Goal: Information Seeking & Learning: Find contact information

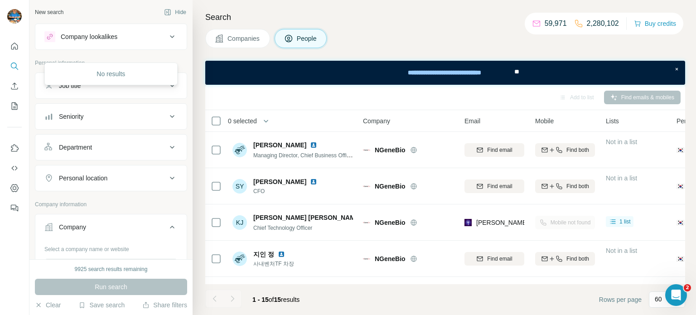
scroll to position [213, 0]
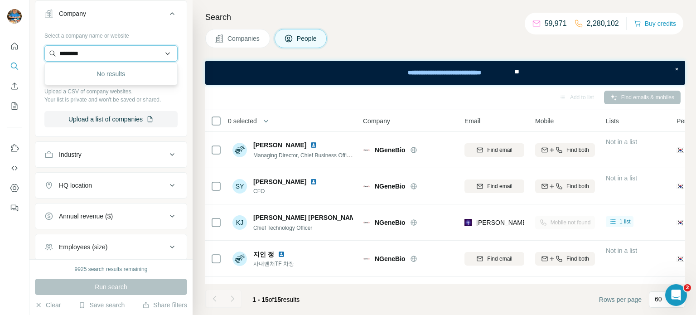
click at [114, 48] on input "********" at bounding box center [110, 53] width 133 height 16
paste input "***"
type input "**********"
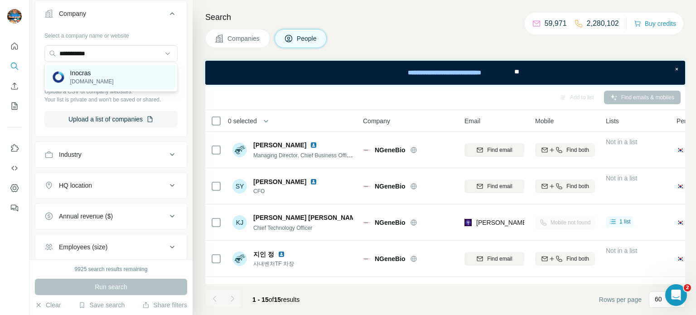
click at [117, 77] on div "Inocras [DOMAIN_NAME]" at bounding box center [111, 77] width 129 height 24
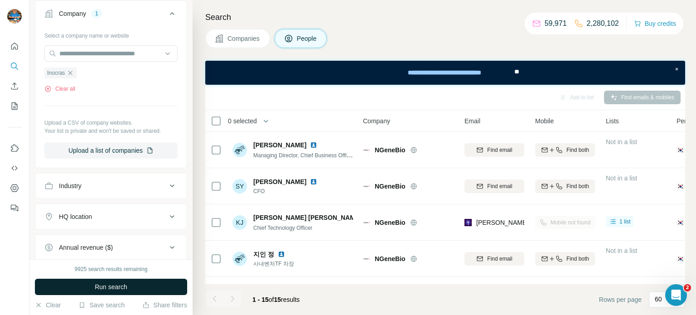
click at [102, 285] on span "Run search" at bounding box center [111, 286] width 33 height 9
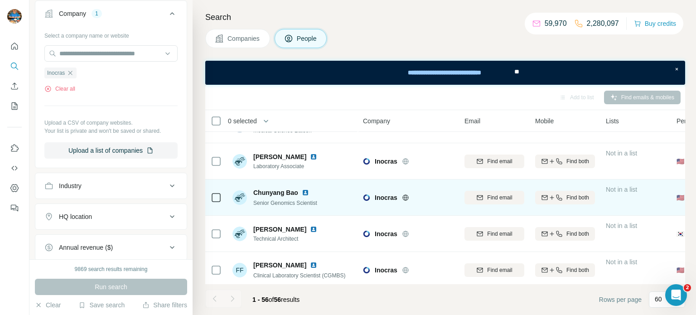
scroll to position [1155, 0]
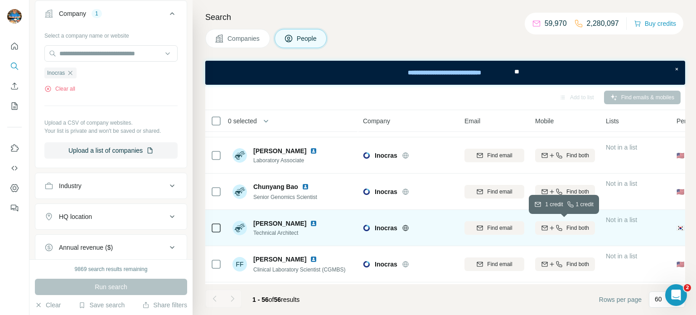
click at [562, 227] on div "Find both" at bounding box center [565, 228] width 60 height 8
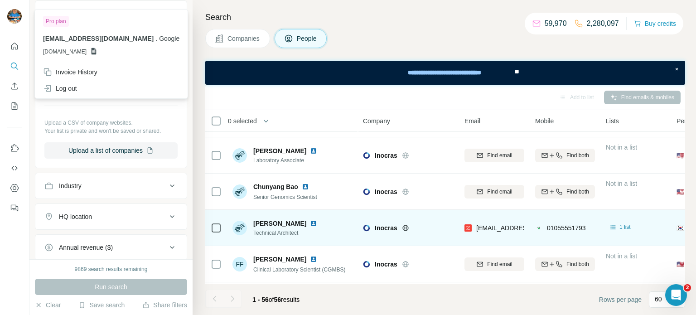
click at [177, 32] on div "Select a company name or website" at bounding box center [110, 34] width 133 height 12
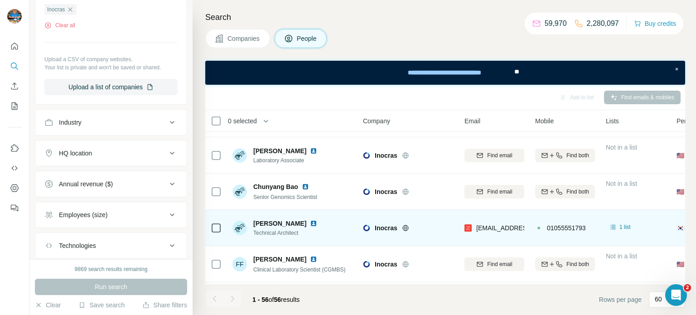
scroll to position [275, 0]
click at [397, 15] on h4 "Search" at bounding box center [445, 17] width 480 height 13
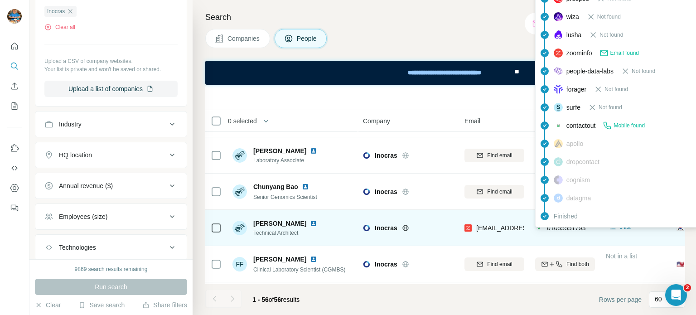
click at [540, 241] on td "01055551793" at bounding box center [565, 228] width 71 height 36
click at [543, 228] on div "01055551793" at bounding box center [560, 227] width 51 height 9
click at [551, 231] on span "01055551793" at bounding box center [566, 227] width 39 height 7
click at [551, 229] on span "01055551793" at bounding box center [566, 227] width 39 height 7
click at [550, 228] on span "01055551793" at bounding box center [566, 227] width 39 height 7
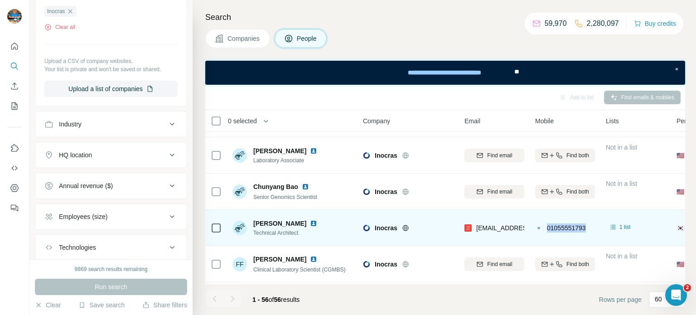
drag, startPoint x: 548, startPoint y: 228, endPoint x: 589, endPoint y: 231, distance: 41.3
click at [589, 231] on div "01055551793" at bounding box center [565, 227] width 60 height 25
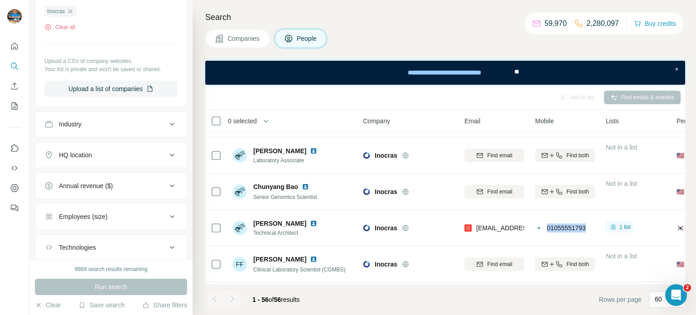
copy span "01055551793"
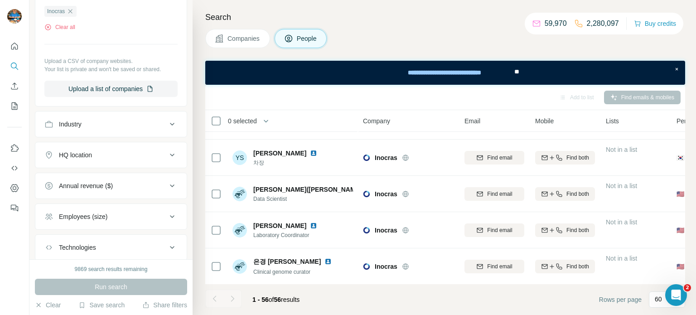
click at [380, 27] on div "Search Companies People Add to list Find emails & mobiles 0 selected People Com…" at bounding box center [445, 157] width 504 height 315
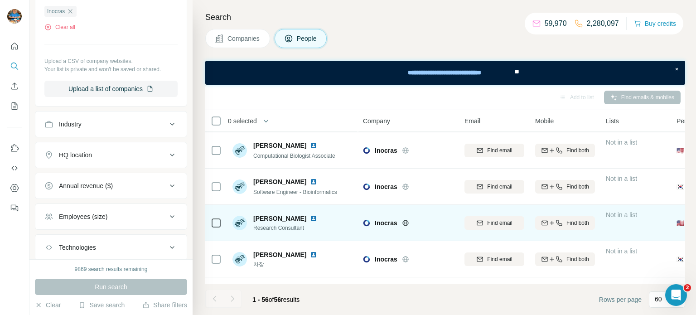
scroll to position [1735, 0]
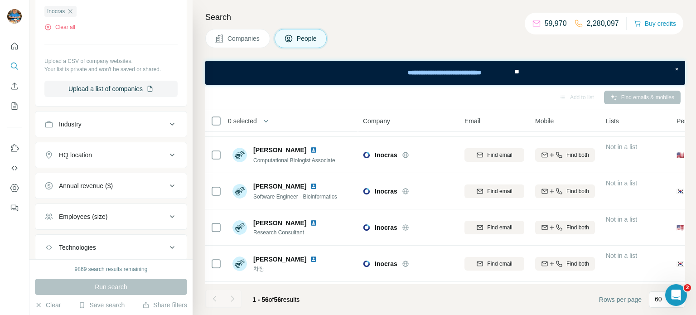
click at [487, 39] on div "Companies People" at bounding box center [445, 38] width 480 height 19
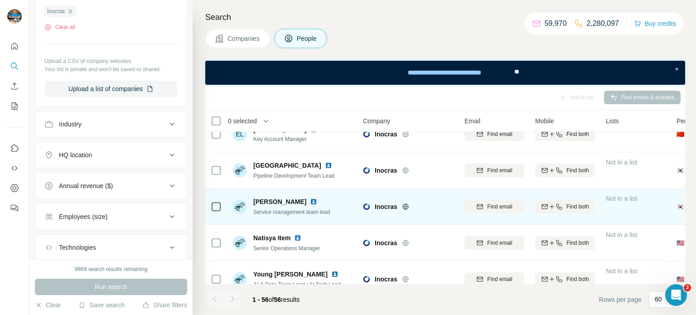
scroll to position [819, 0]
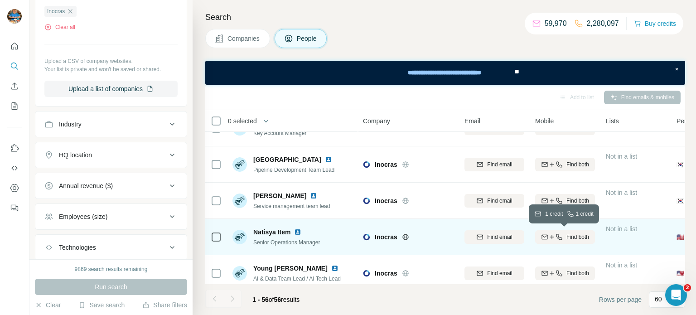
click at [578, 233] on span "Find both" at bounding box center [578, 237] width 23 height 8
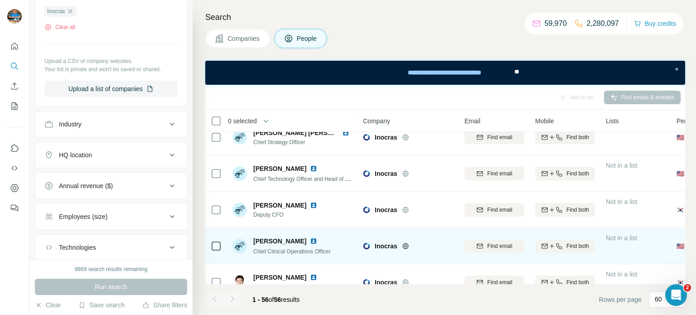
scroll to position [181, 0]
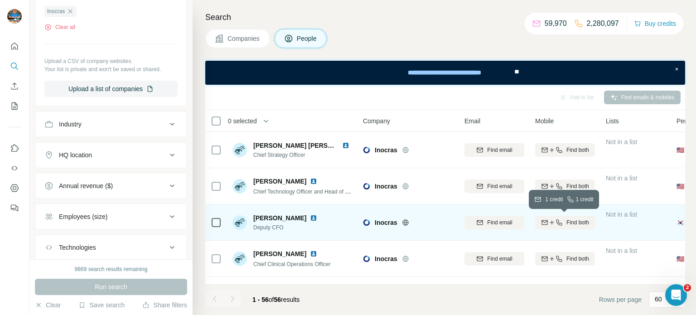
click at [556, 225] on icon "button" at bounding box center [559, 222] width 7 height 7
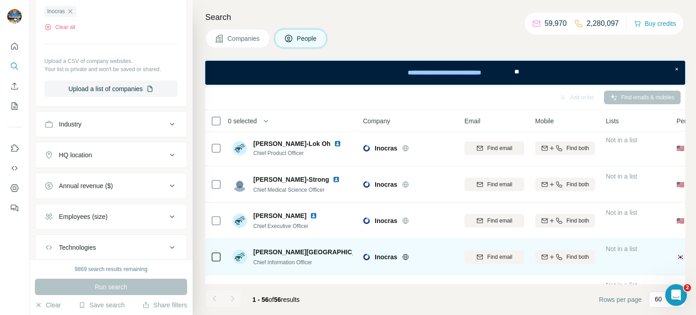
scroll to position [34, 0]
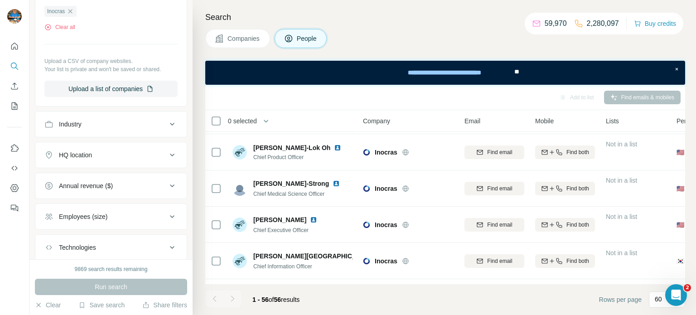
click at [427, 40] on div "Companies People" at bounding box center [445, 38] width 480 height 19
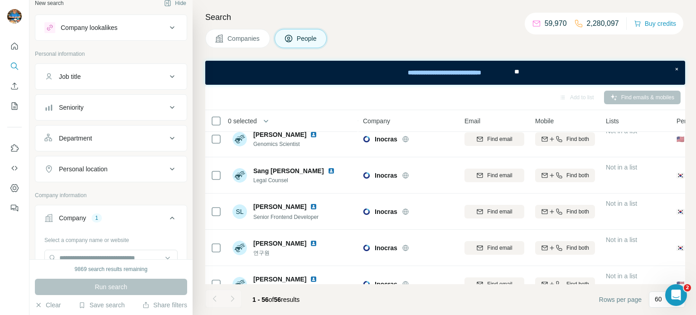
scroll to position [0, 0]
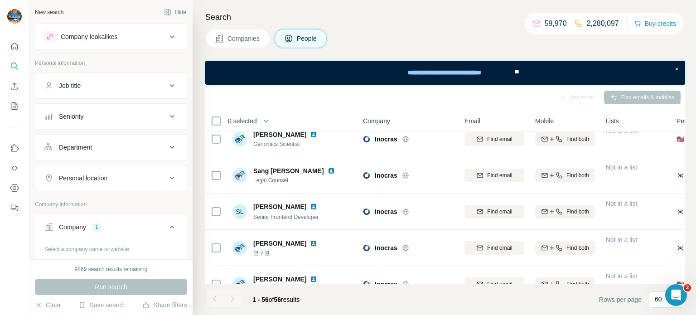
click at [101, 85] on div "Job title" at bounding box center [105, 85] width 122 height 9
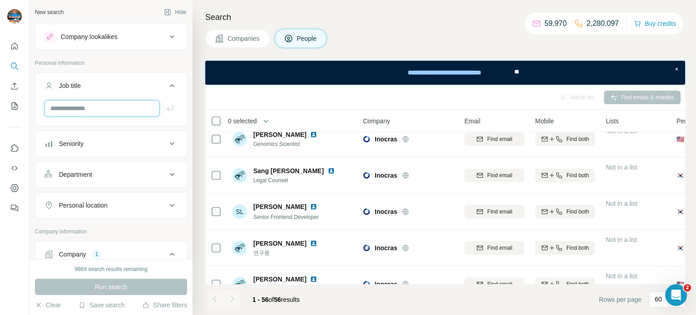
click at [98, 111] on input "text" at bounding box center [101, 108] width 115 height 16
type input "**********"
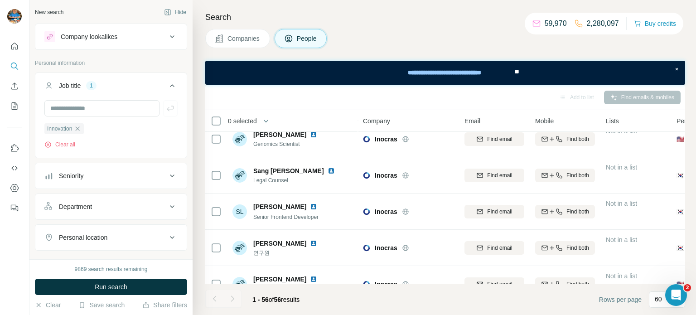
click at [110, 282] on span "Run search" at bounding box center [111, 286] width 33 height 9
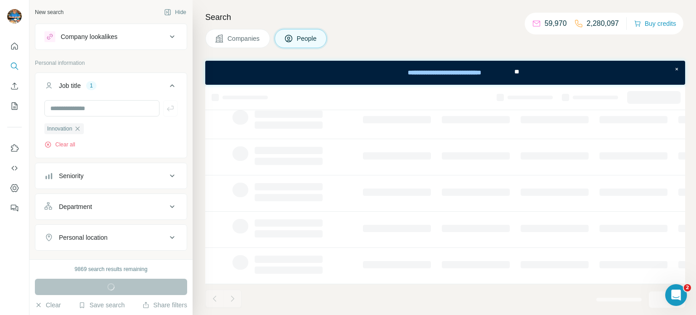
scroll to position [210, 0]
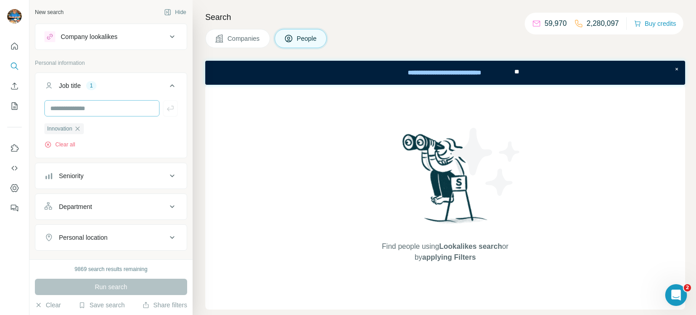
drag, startPoint x: 79, startPoint y: 128, endPoint x: 95, endPoint y: 112, distance: 22.4
click at [79, 129] on icon "button" at bounding box center [78, 128] width 4 height 4
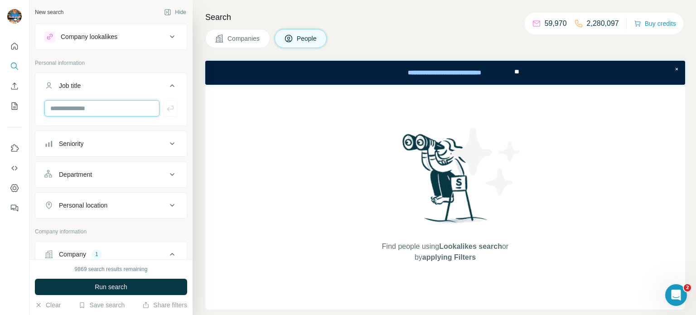
click at [97, 109] on input "text" at bounding box center [101, 108] width 115 height 16
type input "*******"
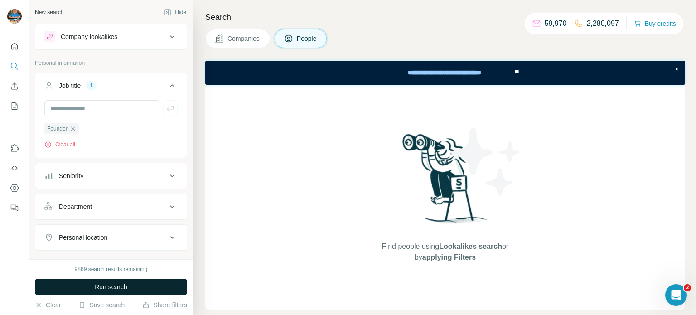
click at [108, 292] on button "Run search" at bounding box center [111, 287] width 152 height 16
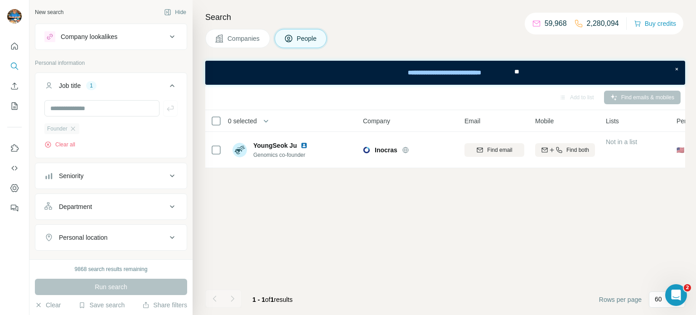
click at [78, 126] on div "Founder" at bounding box center [61, 128] width 35 height 11
click at [75, 126] on icon "button" at bounding box center [72, 128] width 7 height 7
